Goal: Information Seeking & Learning: Check status

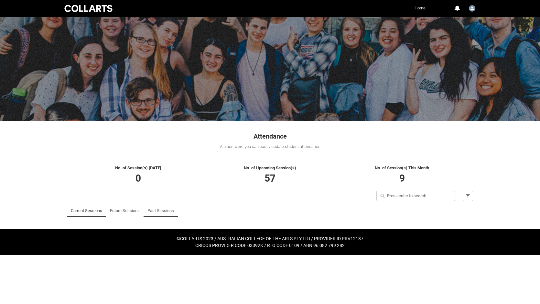
click at [154, 210] on link "Past Sessions" at bounding box center [161, 210] width 27 height 13
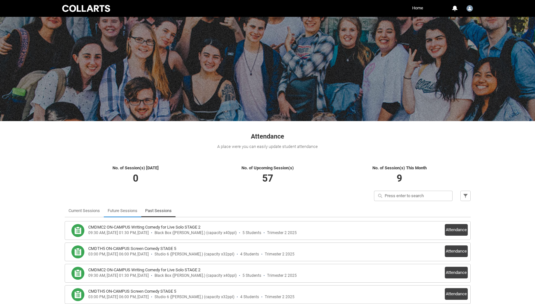
click at [119, 211] on link "Future Sessions" at bounding box center [123, 210] width 30 height 13
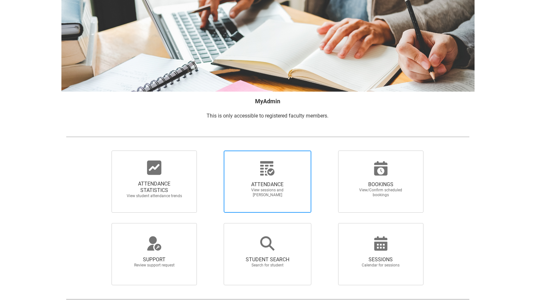
scroll to position [27, 0]
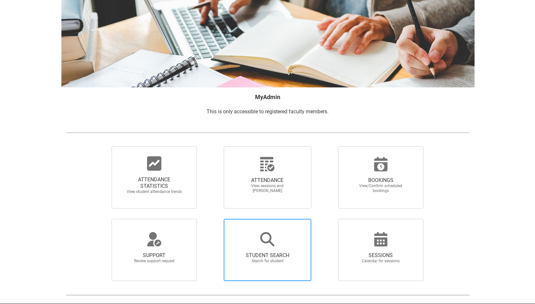
click at [262, 238] on icon at bounding box center [267, 239] width 14 height 14
click at [213, 219] on input "STUDENT SEARCH Search for student" at bounding box center [213, 218] width 0 height 0
radio input "true"
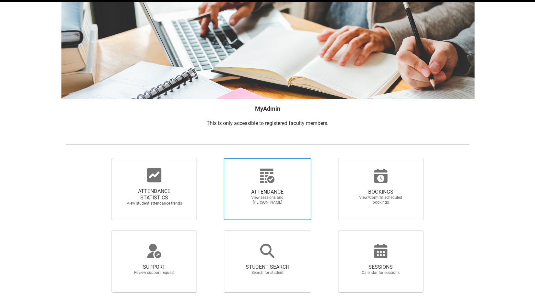
scroll to position [33, 0]
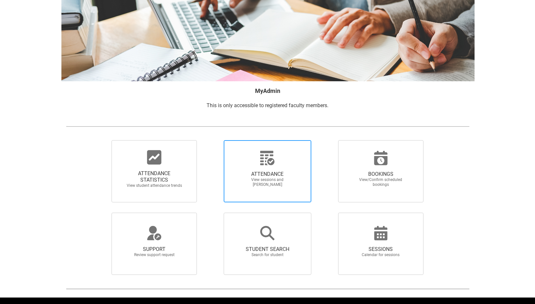
click at [254, 192] on span "ATTENDANCE View sessions and mark attendance" at bounding box center [267, 179] width 62 height 27
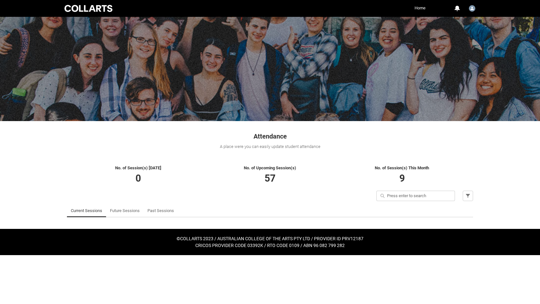
click at [421, 7] on link "Home" at bounding box center [420, 8] width 14 height 10
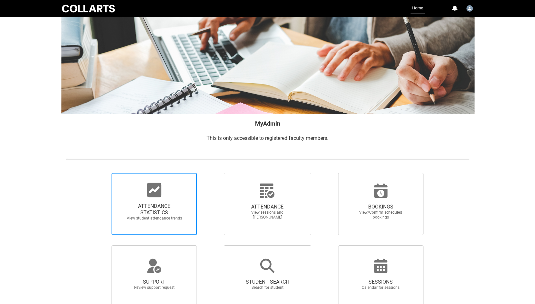
click at [146, 208] on span "ATTENDANCE STATISTICS" at bounding box center [154, 209] width 57 height 13
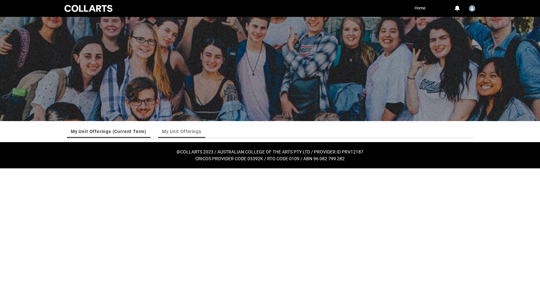
click at [190, 132] on link "My Unit Offerings" at bounding box center [181, 131] width 39 height 13
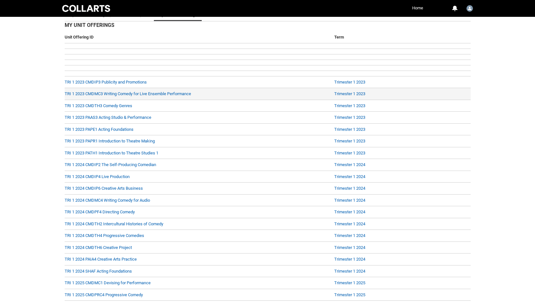
scroll to position [156, 0]
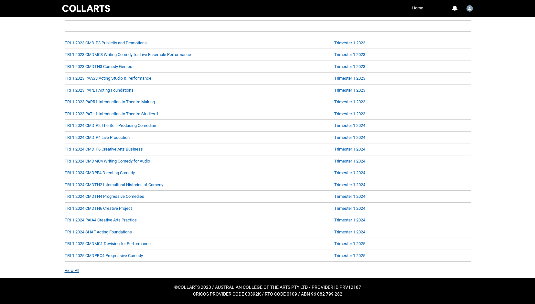
click at [75, 269] on link "View All" at bounding box center [72, 270] width 15 height 5
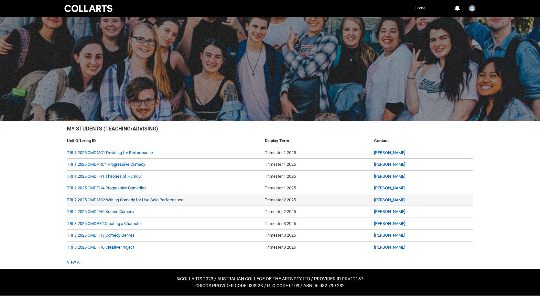
click at [166, 199] on link "TRI 2 2025 CMDMC2 Writing Comedy for Live Solo Performance" at bounding box center [125, 199] width 116 height 5
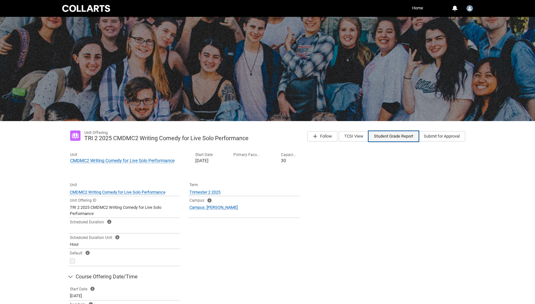
click at [390, 137] on button "Student Grade Report" at bounding box center [394, 136] width 50 height 10
click at [350, 137] on button "TCSI View" at bounding box center [354, 136] width 30 height 10
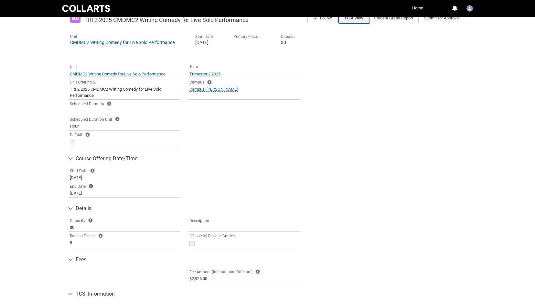
scroll to position [292, 0]
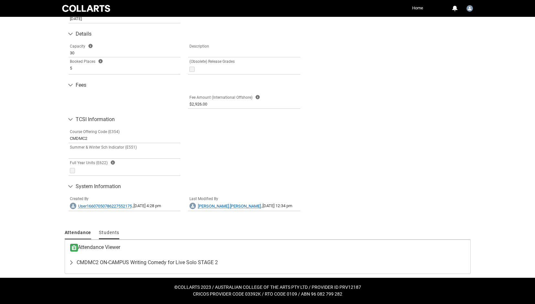
click at [107, 230] on span "Students" at bounding box center [109, 232] width 20 height 5
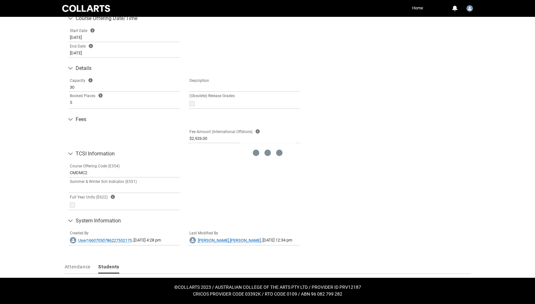
scroll to position [277, 0]
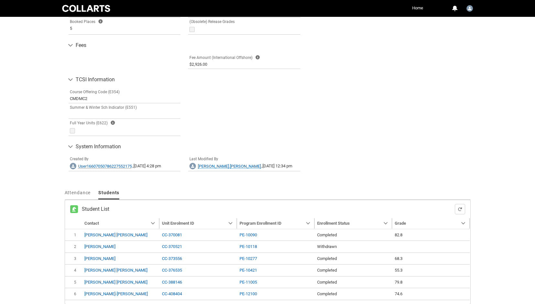
type input "240"
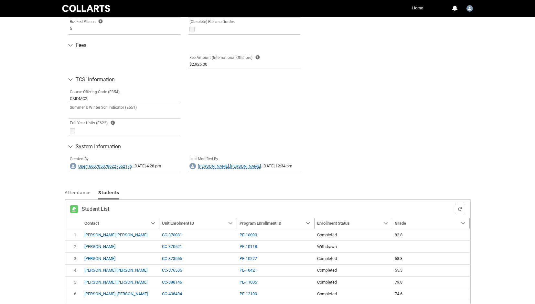
scroll to position [363, 0]
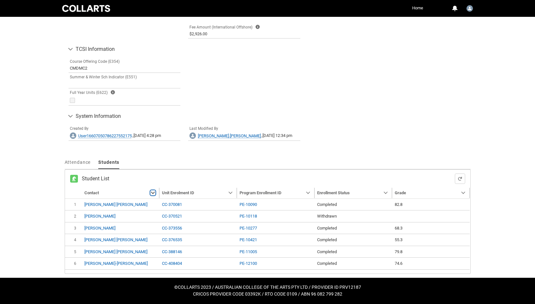
click at [154, 192] on lightning-primitive-icon "Contact" at bounding box center [153, 192] width 5 height 5
click at [147, 178] on h2 "Student List" at bounding box center [268, 178] width 373 height 6
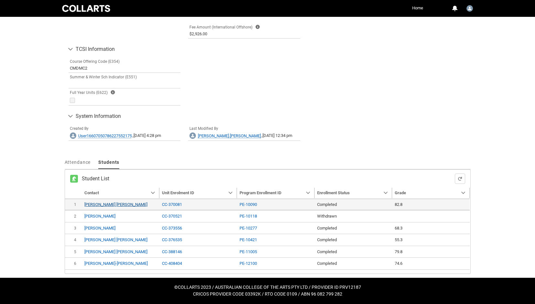
click at [108, 204] on link "[PERSON_NAME] [PERSON_NAME]" at bounding box center [115, 204] width 63 height 5
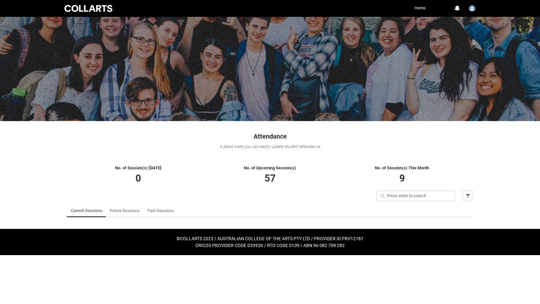
click at [420, 7] on link "Home" at bounding box center [420, 8] width 14 height 10
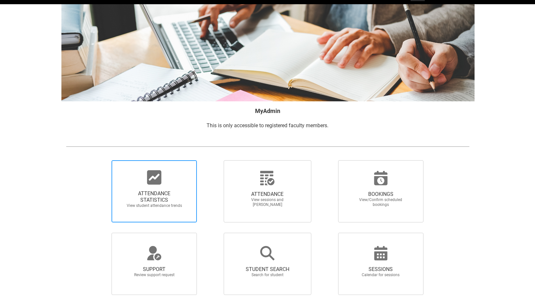
scroll to position [37, 0]
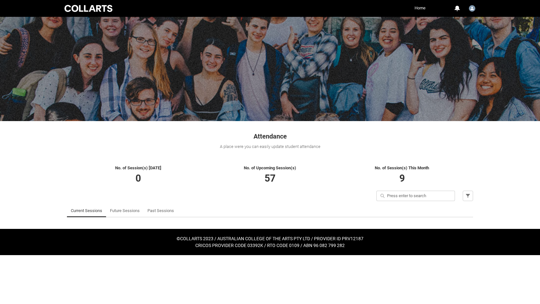
click at [421, 8] on link "Home" at bounding box center [420, 8] width 14 height 10
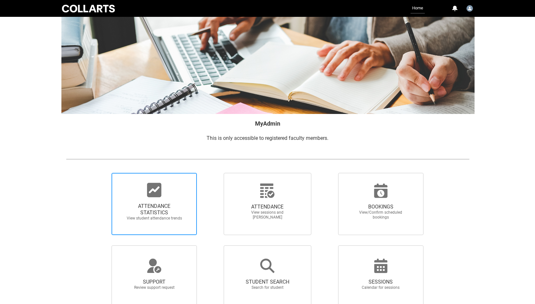
click at [153, 194] on icon at bounding box center [154, 190] width 14 height 14
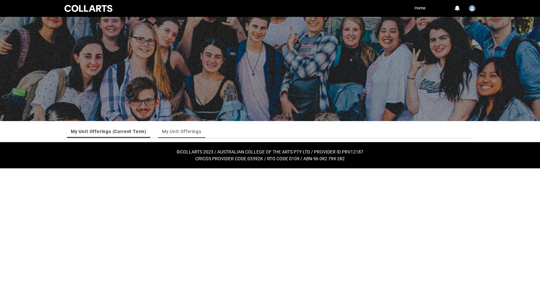
click at [178, 131] on link "My Unit Offerings" at bounding box center [181, 131] width 39 height 13
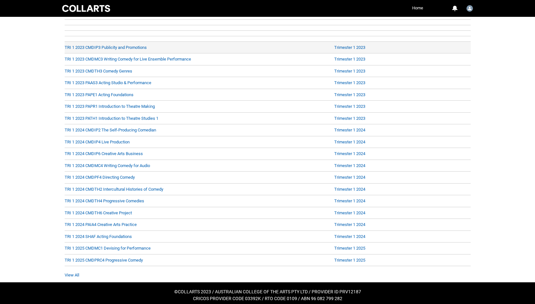
scroll to position [156, 0]
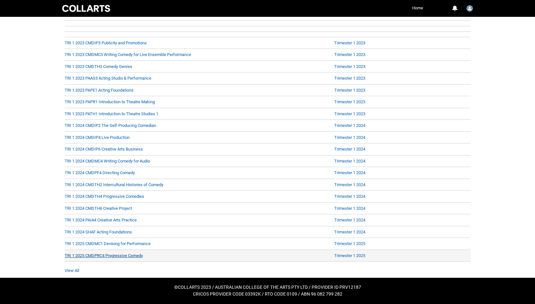
click at [131, 254] on link "TRI 1 2025 CMDPRC4 Progressive Comedy" at bounding box center [104, 255] width 78 height 5
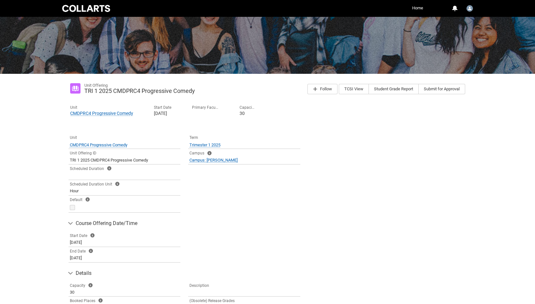
scroll to position [265, 0]
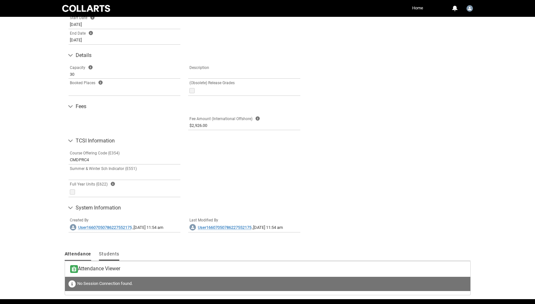
click at [112, 253] on span "Students" at bounding box center [109, 253] width 20 height 5
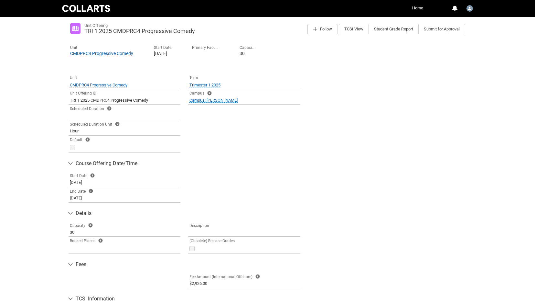
scroll to position [48, 0]
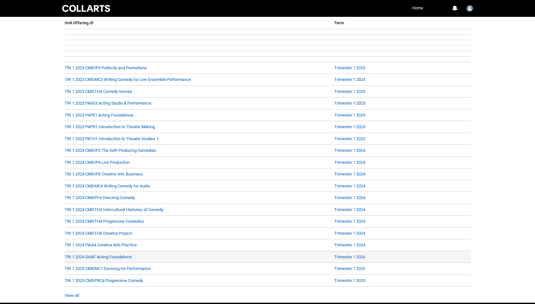
scroll to position [135, 0]
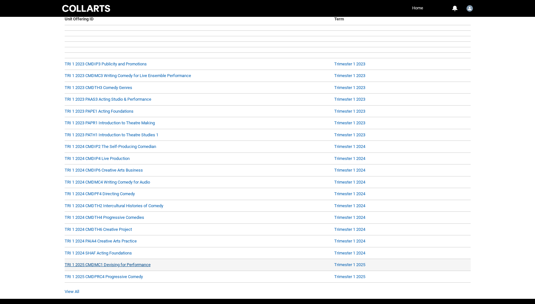
click at [122, 264] on link "TRI 1 2025 CMDMC1 Devising for Performance" at bounding box center [108, 264] width 86 height 5
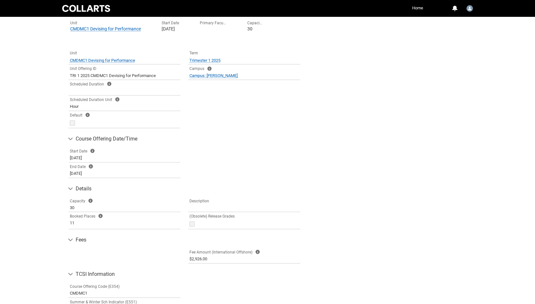
scroll to position [286, 0]
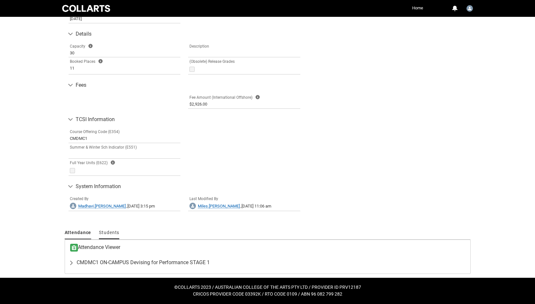
click at [110, 231] on span "Students" at bounding box center [109, 232] width 20 height 5
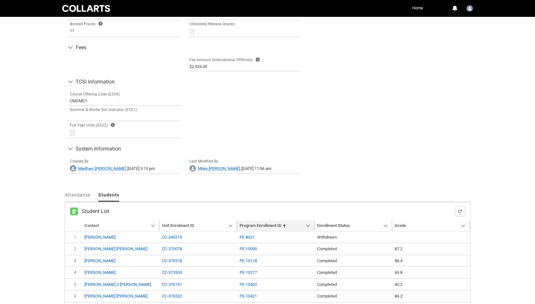
scroll to position [360, 0]
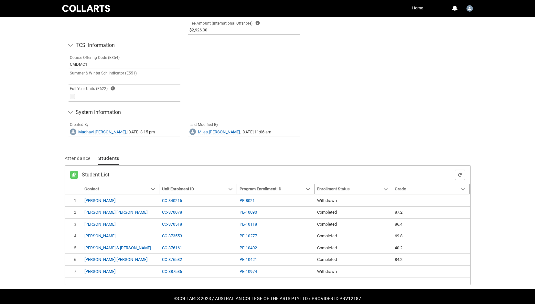
type input "240"
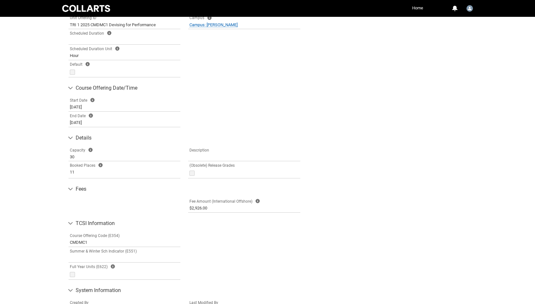
scroll to position [0, 0]
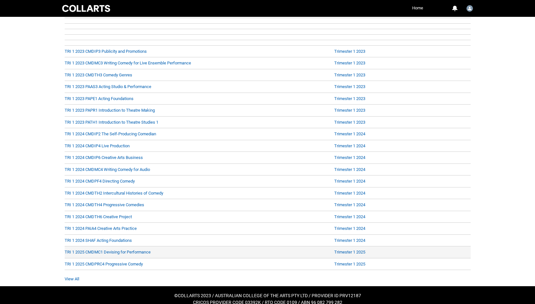
scroll to position [152, 0]
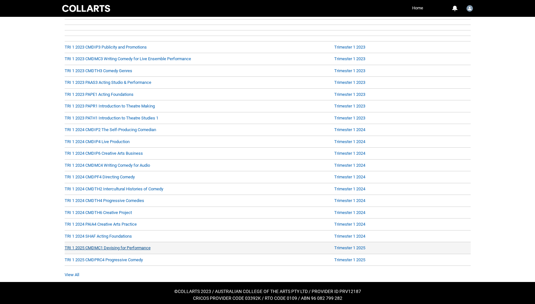
click at [145, 247] on link "TRI 1 2025 CMDMC1 Devising for Performance" at bounding box center [108, 247] width 86 height 5
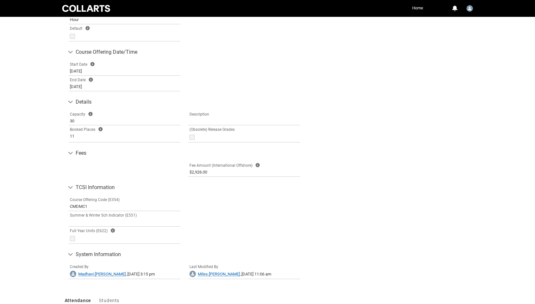
scroll to position [286, 0]
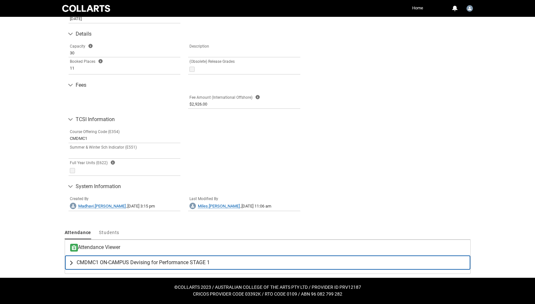
click at [157, 261] on span "CMDMC1 ON-CAMPUS Devising for Performance STAGE 1" at bounding box center [143, 262] width 133 height 6
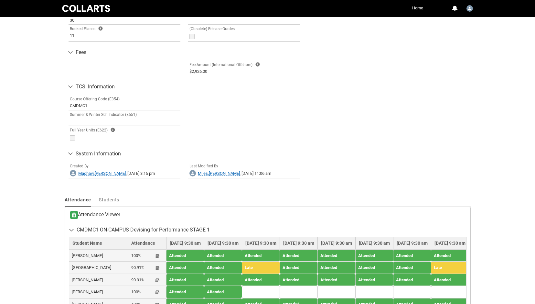
scroll to position [378, 0]
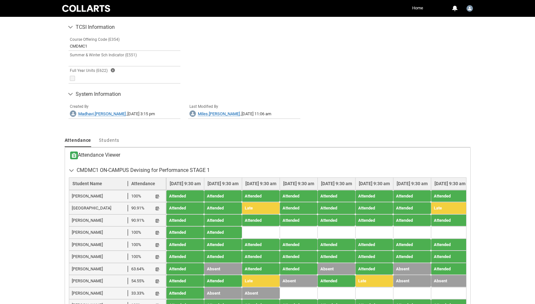
click at [137, 229] on span "100%" at bounding box center [136, 232] width 10 height 6
click at [114, 138] on span "Students" at bounding box center [109, 139] width 20 height 5
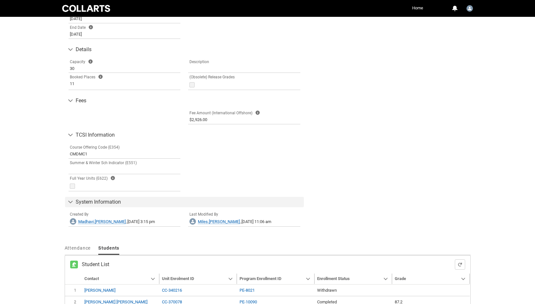
scroll to position [372, 0]
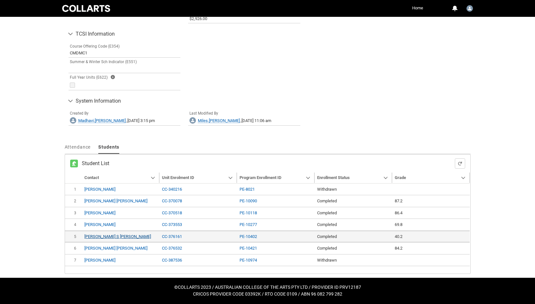
click at [112, 234] on link "Margaret S Susan Haynes" at bounding box center [117, 236] width 67 height 5
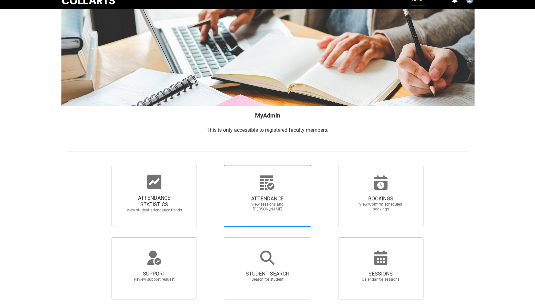
scroll to position [19, 0]
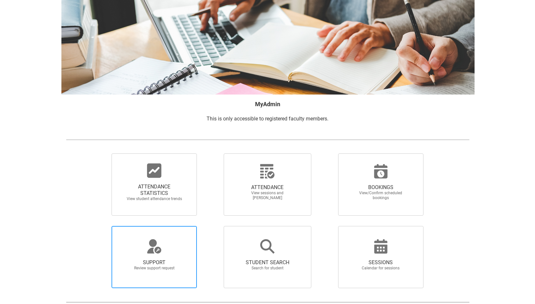
click at [155, 257] on span "SUPPORT Review support request" at bounding box center [154, 265] width 62 height 22
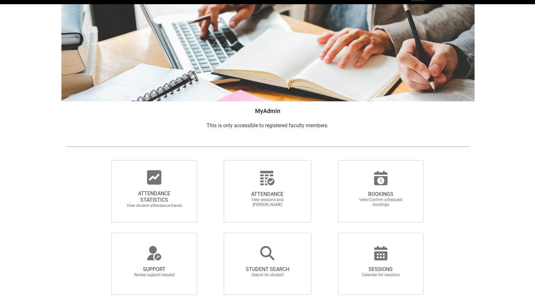
scroll to position [27, 0]
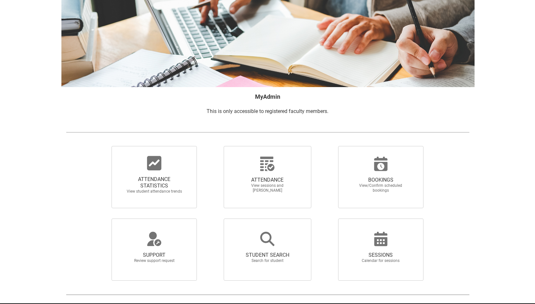
click at [157, 246] on icon at bounding box center [155, 239] width 16 height 16
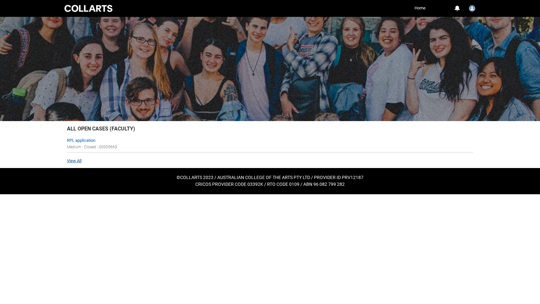
click at [77, 161] on link "View All" at bounding box center [74, 160] width 15 height 5
click at [421, 8] on link "Home" at bounding box center [420, 8] width 14 height 10
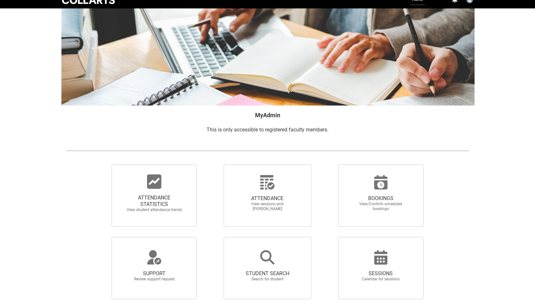
scroll to position [24, 0]
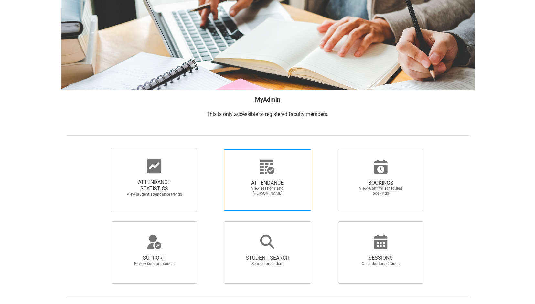
click at [268, 176] on span "ATTENDANCE View sessions and mark attendance" at bounding box center [267, 187] width 62 height 27
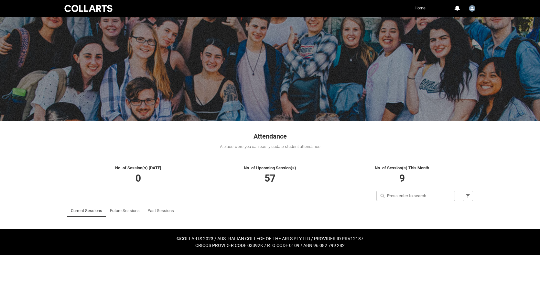
click at [419, 7] on link "Home" at bounding box center [420, 8] width 14 height 10
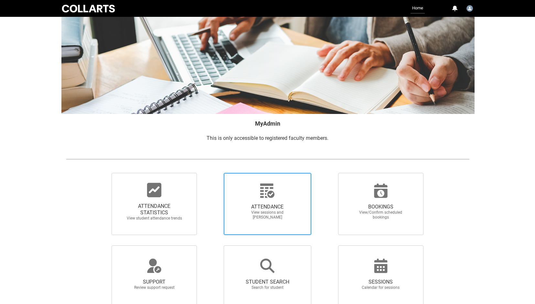
click at [264, 204] on span "ATTENDANCE" at bounding box center [267, 206] width 57 height 6
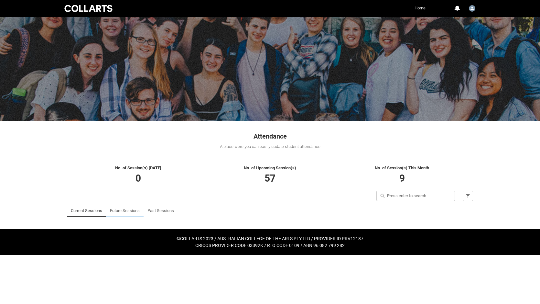
click at [134, 211] on link "Future Sessions" at bounding box center [125, 210] width 30 height 13
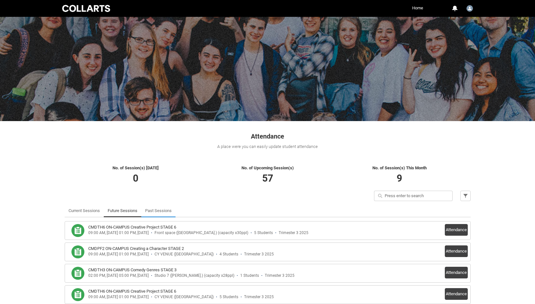
click at [165, 211] on link "Past Sessions" at bounding box center [158, 210] width 27 height 13
click at [155, 209] on link "Past Sessions" at bounding box center [158, 210] width 27 height 13
click at [82, 209] on link "Current Sessions" at bounding box center [84, 210] width 31 height 13
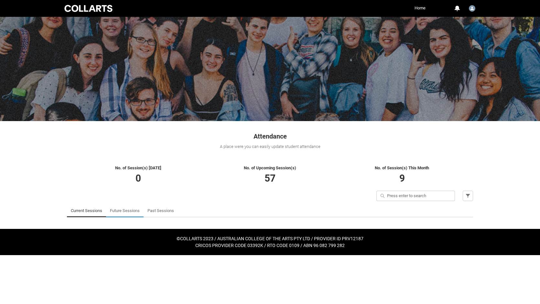
click at [125, 209] on link "Future Sessions" at bounding box center [125, 210] width 30 height 13
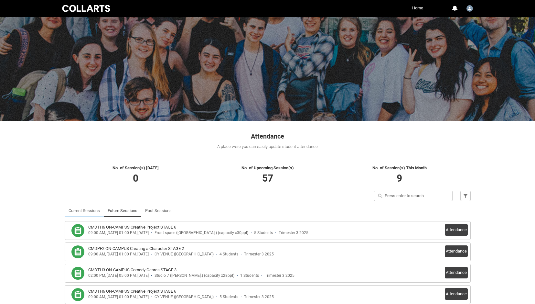
click at [87, 210] on link "Current Sessions" at bounding box center [84, 210] width 31 height 13
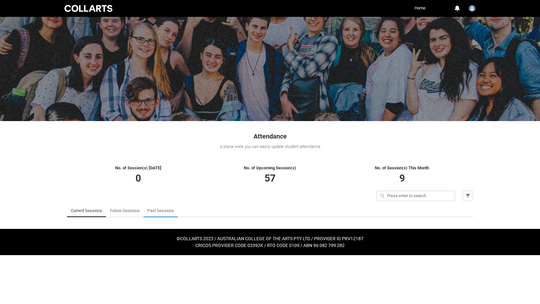
click at [158, 210] on link "Past Sessions" at bounding box center [161, 210] width 27 height 13
click at [418, 6] on link "Home" at bounding box center [420, 8] width 14 height 10
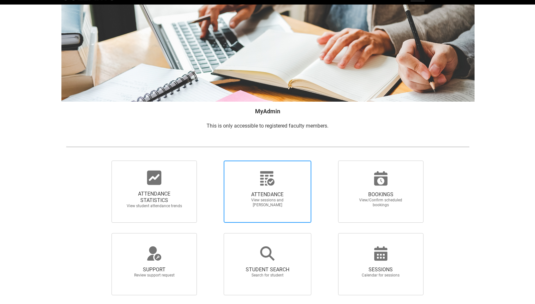
scroll to position [33, 0]
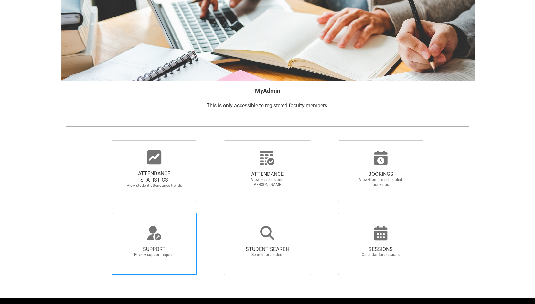
click at [150, 234] on icon at bounding box center [155, 233] width 16 height 16
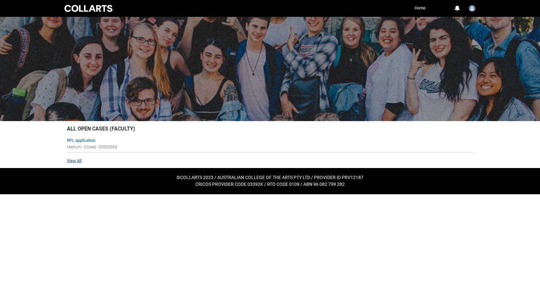
click at [73, 160] on link "View All" at bounding box center [74, 160] width 15 height 5
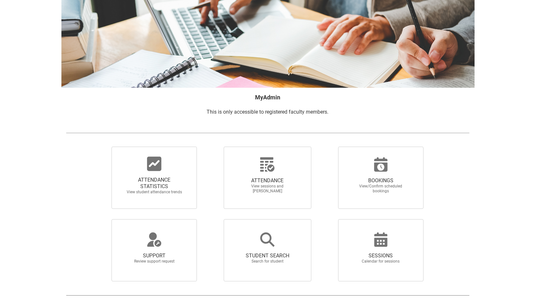
scroll to position [30, 0]
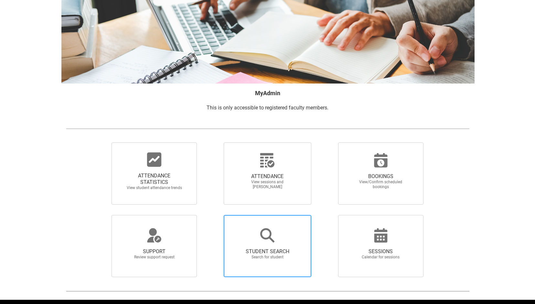
click at [266, 238] on icon at bounding box center [267, 235] width 14 height 14
click at [213, 215] on input "STUDENT SEARCH Search for student" at bounding box center [213, 214] width 0 height 0
radio input "true"
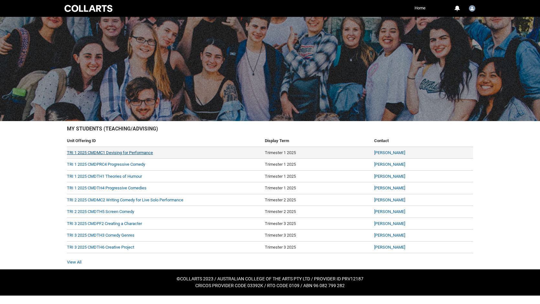
click at [142, 152] on link "TRI 1 2025 CMDMC1 Devising for Performance" at bounding box center [110, 152] width 86 height 5
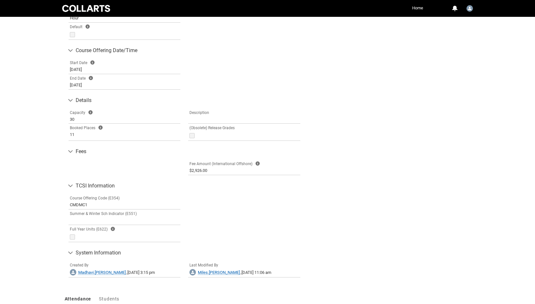
scroll to position [280, 0]
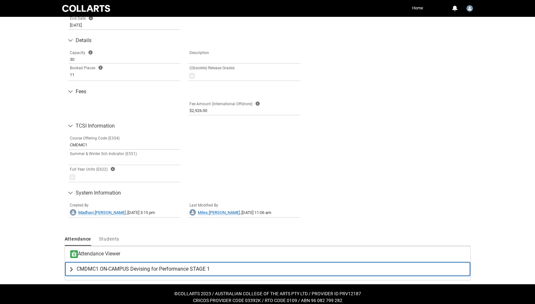
click at [145, 268] on span "CMDMC1 ON-CAMPUS Devising for Performance STAGE 1" at bounding box center [143, 269] width 133 height 6
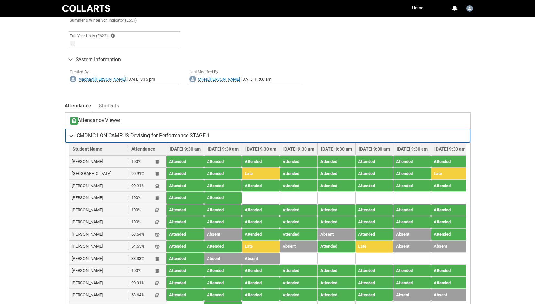
scroll to position [409, 0]
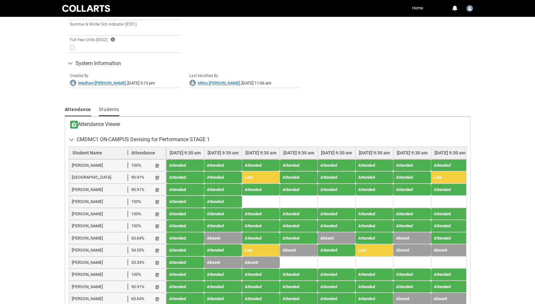
click at [105, 108] on span "Students" at bounding box center [109, 109] width 20 height 5
